Goal: Find specific page/section: Find specific page/section

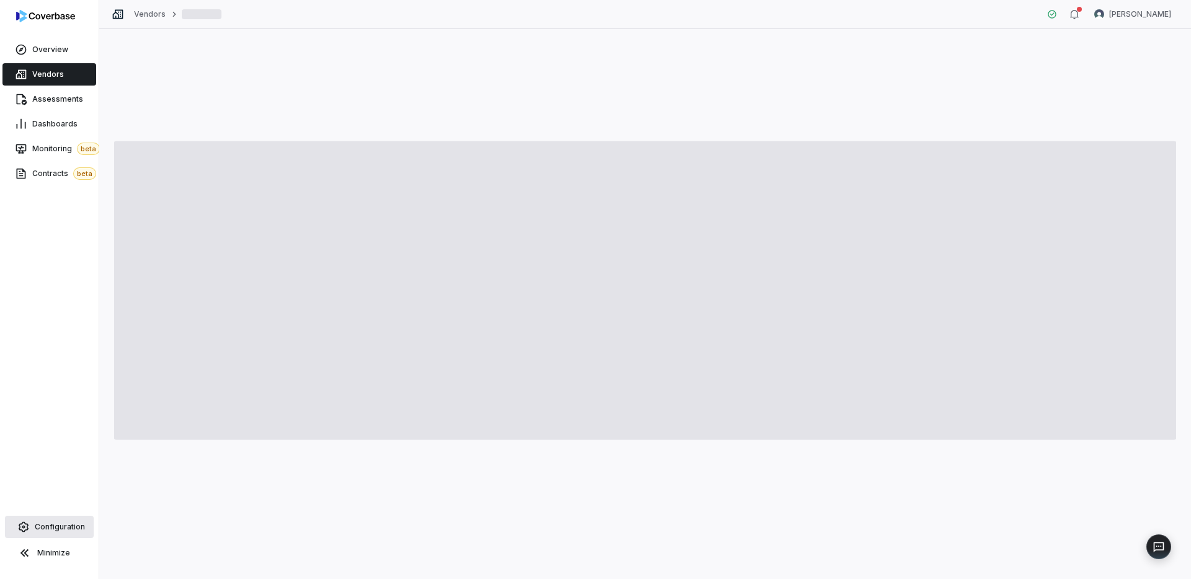
click at [60, 510] on link "Configuration" at bounding box center [49, 527] width 89 height 22
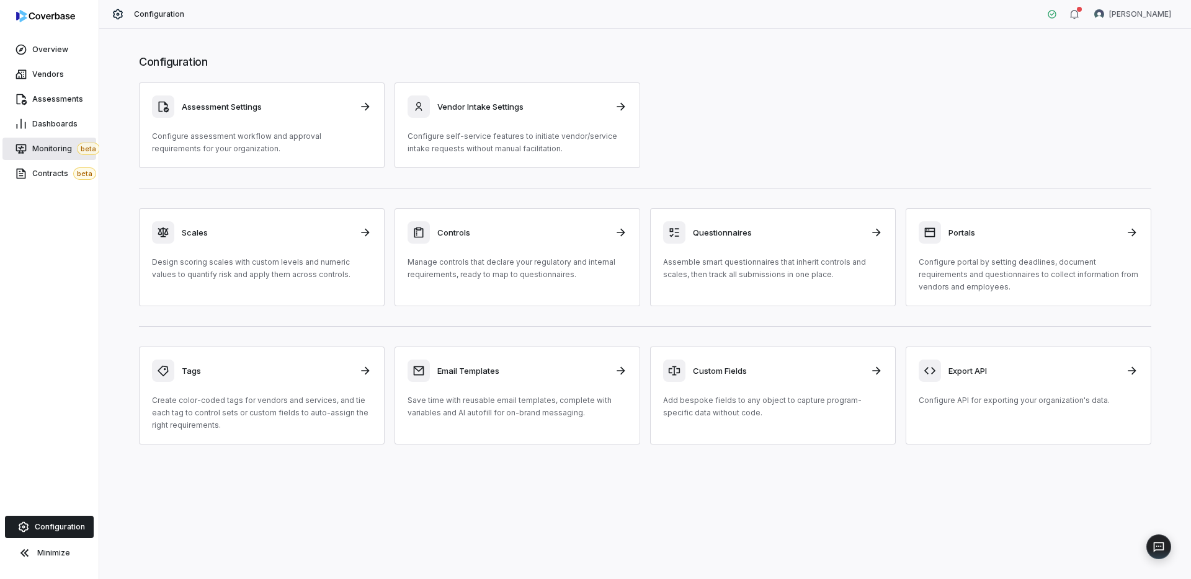
click at [48, 149] on span "Monitoring beta" at bounding box center [66, 149] width 68 height 12
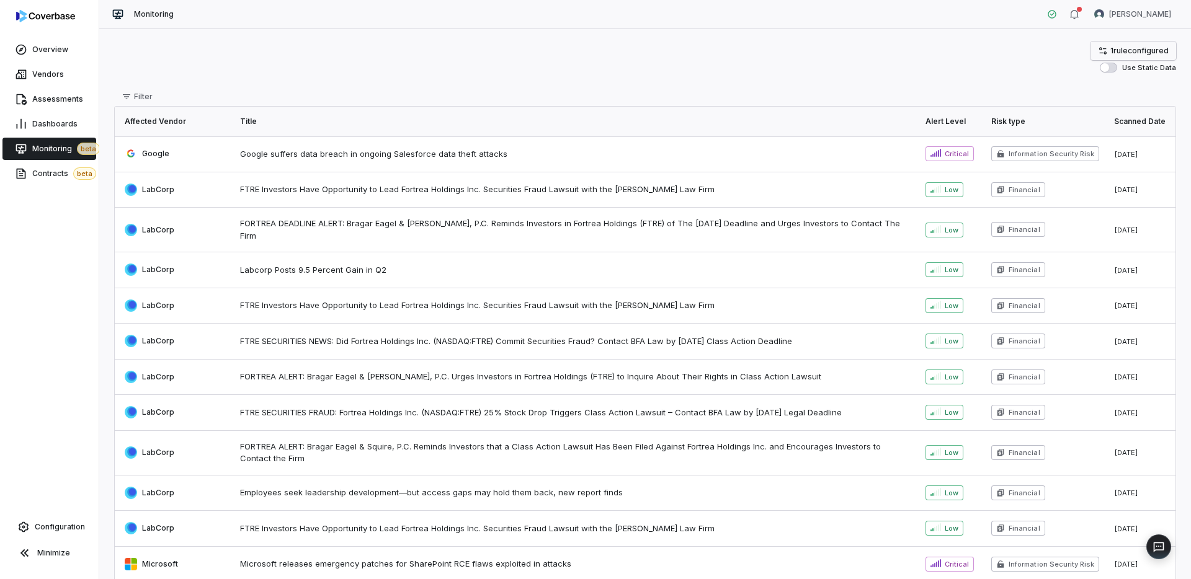
click at [937, 53] on span "1 rule configured" at bounding box center [1139, 51] width 58 height 10
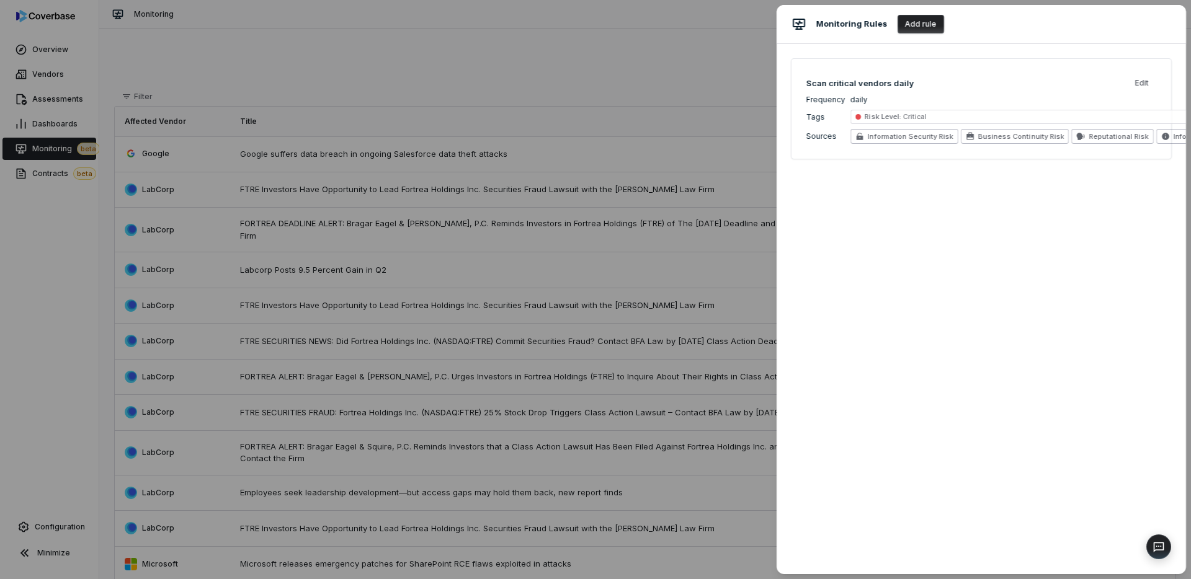
click at [877, 117] on span "Risk Level :" at bounding box center [883, 116] width 36 height 9
click at [637, 326] on div "Monitoring Rules Add rule Scan critical vendors daily Edit Frequency daily Tags…" at bounding box center [595, 289] width 1191 height 579
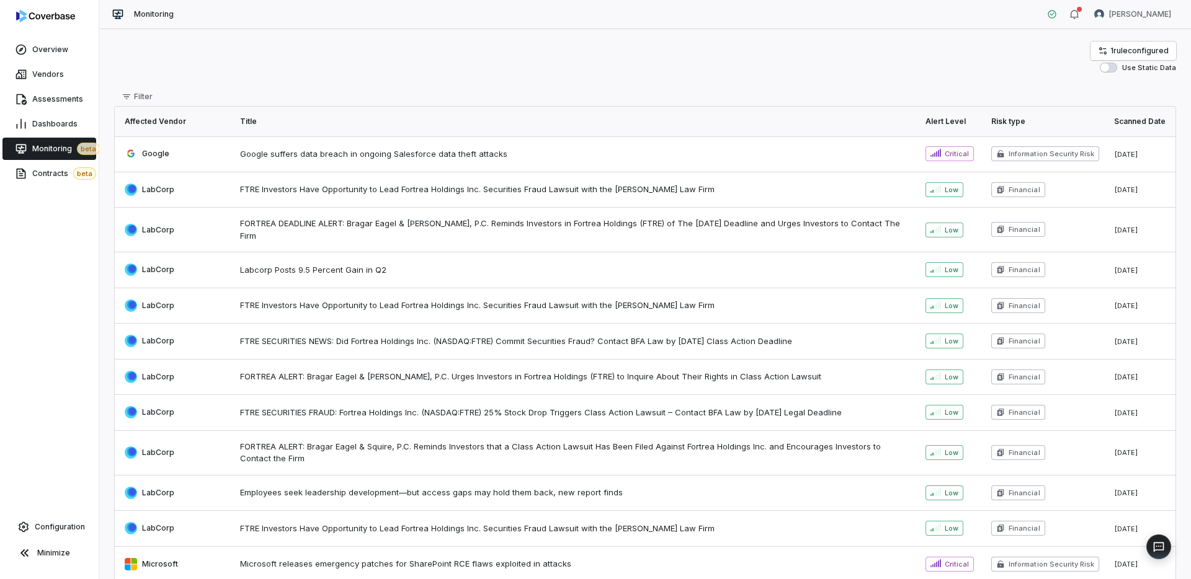
click at [508, 65] on div "1 rule configured Use Static Data" at bounding box center [645, 57] width 1062 height 31
